Goal: Information Seeking & Learning: Compare options

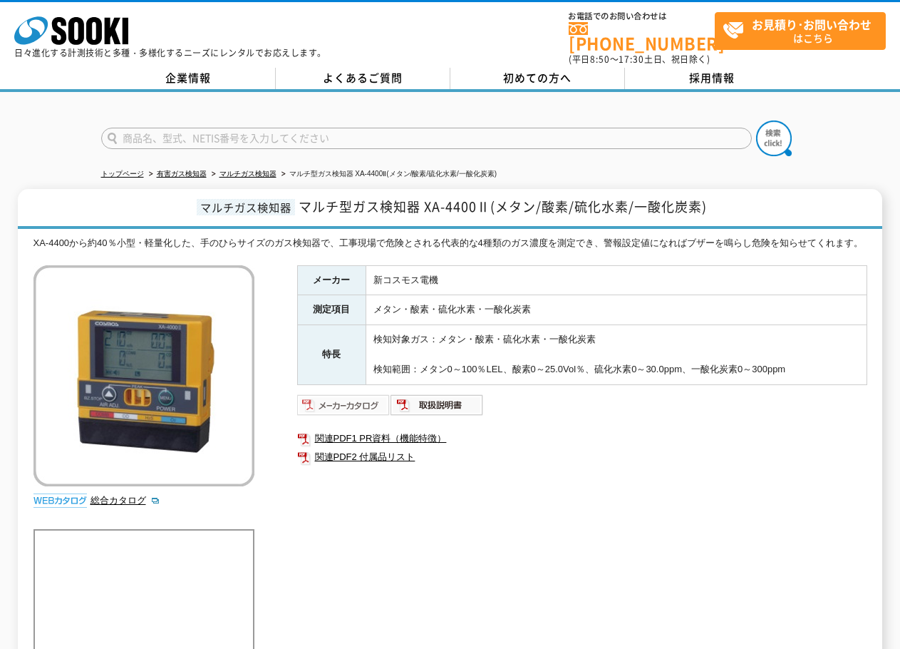
click at [340, 409] on img at bounding box center [343, 404] width 93 height 23
click at [380, 461] on link "関連PDF2 付属品リスト" at bounding box center [582, 457] width 570 height 19
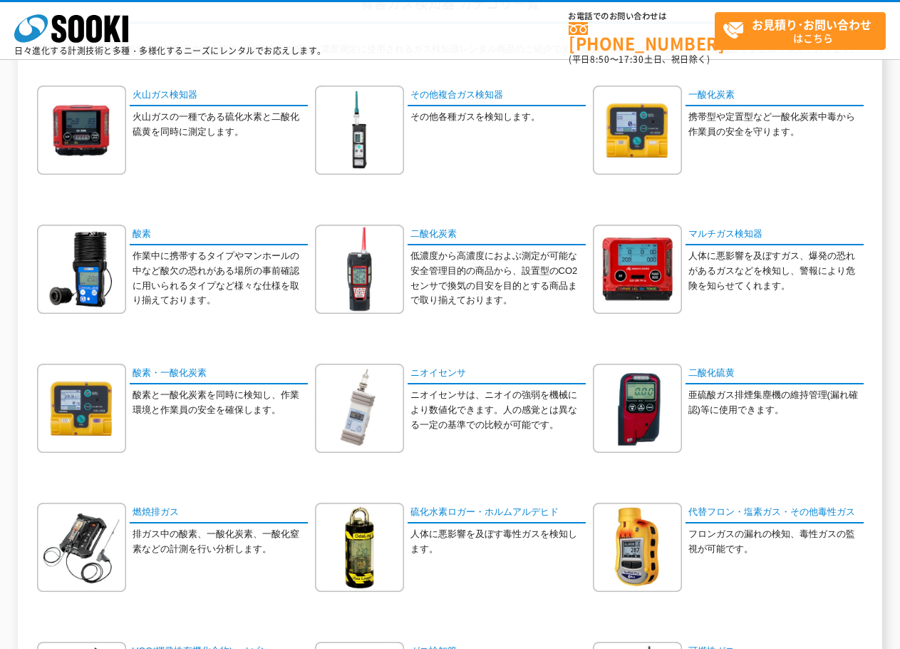
scroll to position [143, 0]
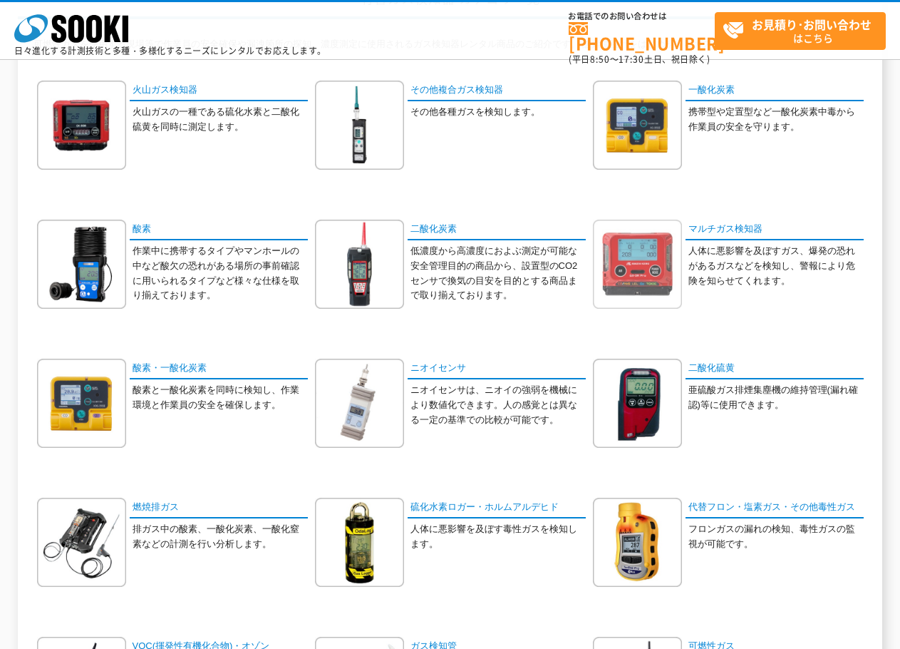
click at [599, 289] on img at bounding box center [637, 264] width 89 height 89
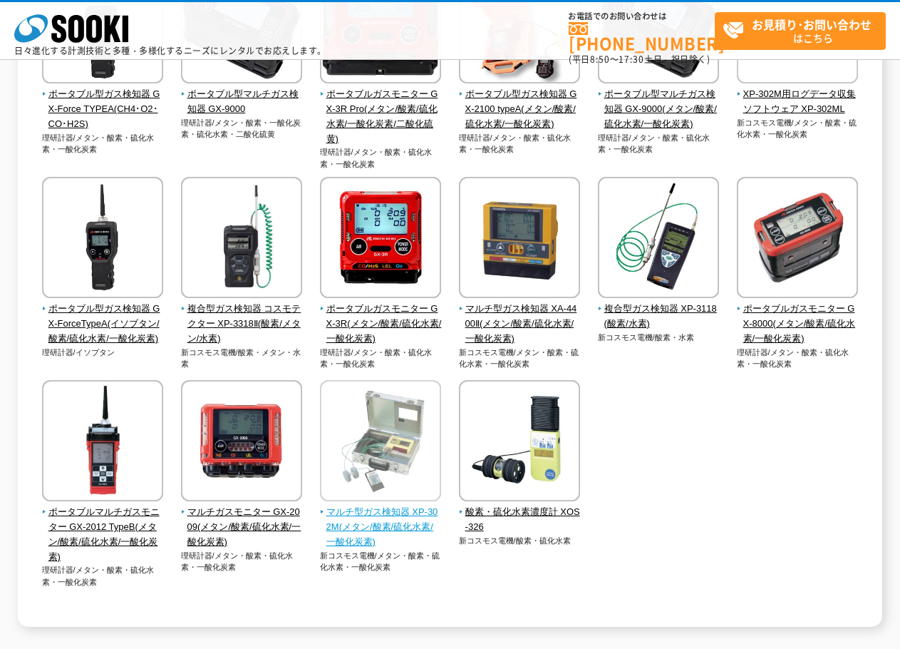
scroll to position [262, 0]
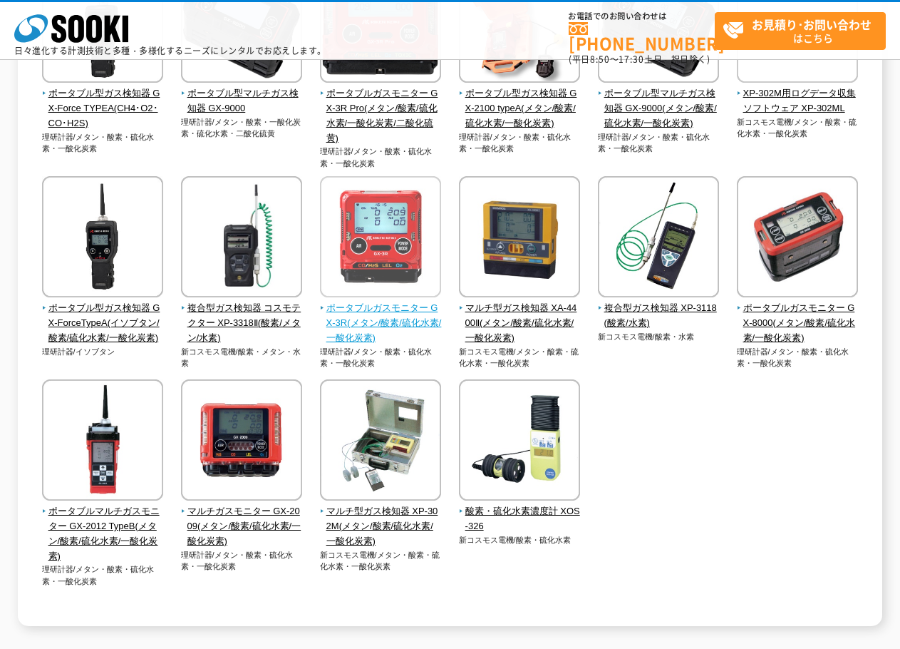
click at [402, 316] on span "ポータブルガスモニター GX-3R(メタン/酸素/硫化水素/一酸化炭素)" at bounding box center [381, 323] width 122 height 44
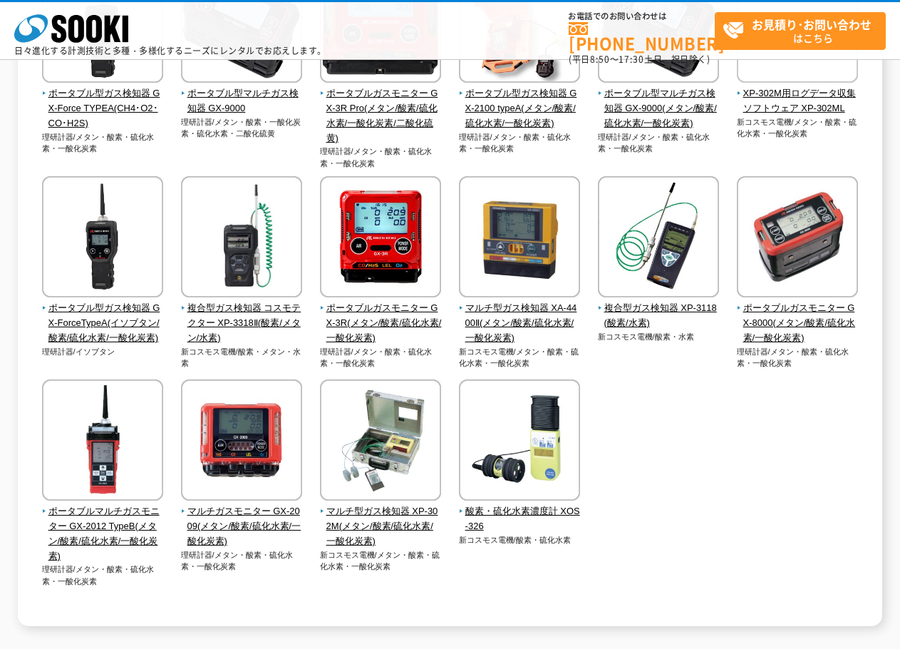
drag, startPoint x: 711, startPoint y: 463, endPoint x: 716, endPoint y: 436, distance: 27.5
click at [713, 458] on div "ポータブル型ガス検知器 GX-Force TYPEA(CH4･O2･CO･H2S) 理研計器/メタン・酸素・硫化水素・一酸化炭素" at bounding box center [450, 289] width 834 height 654
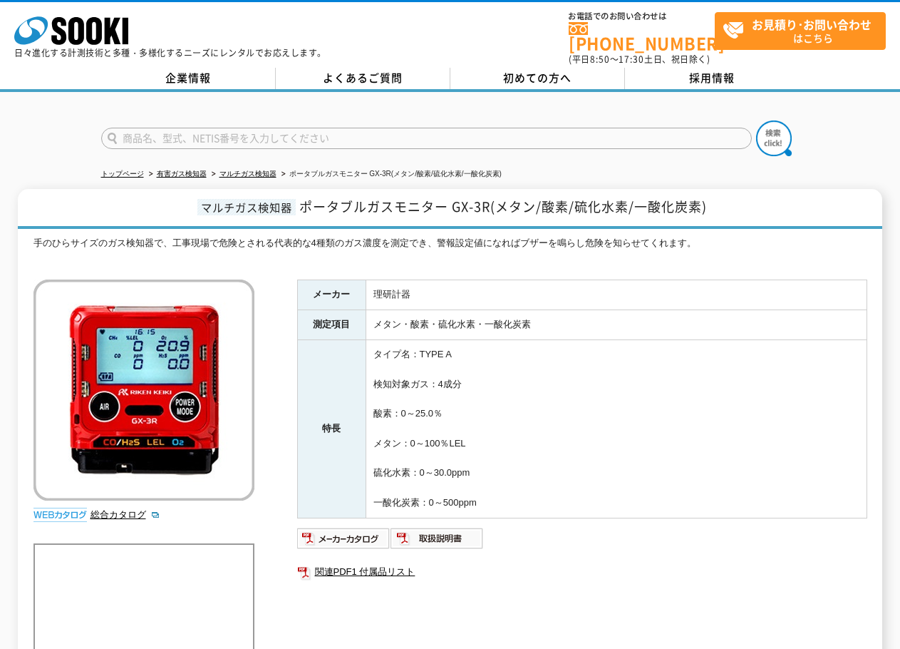
click at [634, 283] on td "理研計器" at bounding box center [616, 295] width 501 height 30
drag, startPoint x: 644, startPoint y: 303, endPoint x: 646, endPoint y: 286, distance: 17.3
